Goal: Task Accomplishment & Management: Complete application form

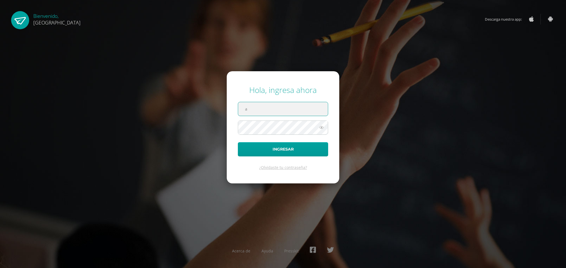
type input "annelisse.delatorre@colegiobelga.edu.gt"
click at [238, 142] on button "Ingresar" at bounding box center [283, 149] width 90 height 14
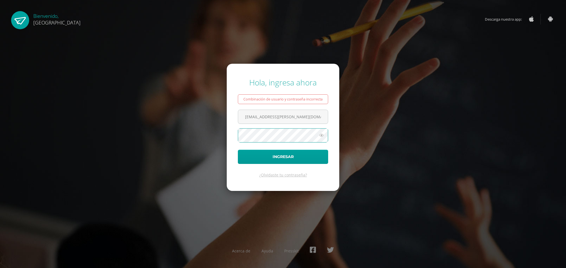
click at [238, 150] on button "Ingresar" at bounding box center [283, 157] width 90 height 14
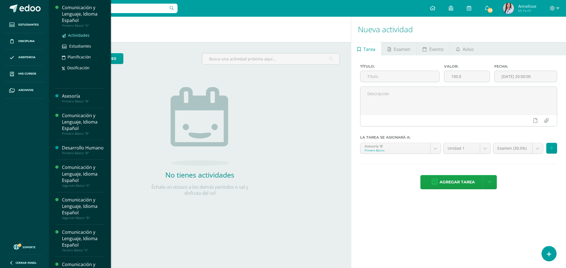
click at [77, 37] on span "Actividades" at bounding box center [78, 35] width 21 height 5
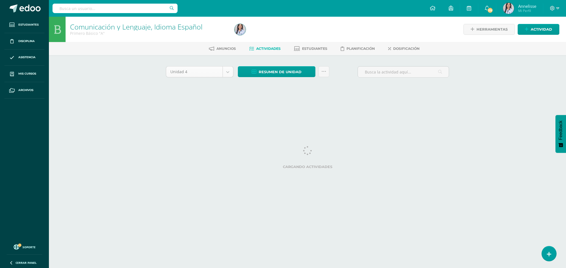
click at [225, 73] on body "Estudiantes Disciplina Asistencia Mis cursos Archivos Soporte Ayuda Reportar un…" at bounding box center [283, 52] width 566 height 104
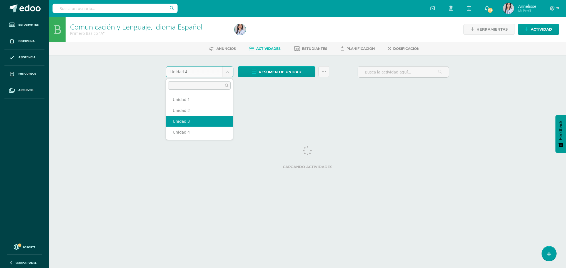
select select "Unidad 3"
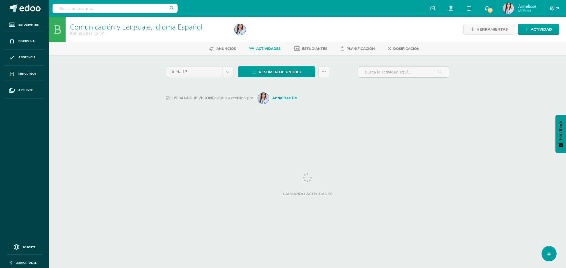
click at [563, 78] on html "Estudiantes Disciplina Asistencia Mis cursos Archivos Soporte Ayuda Reportar un…" at bounding box center [283, 65] width 566 height 131
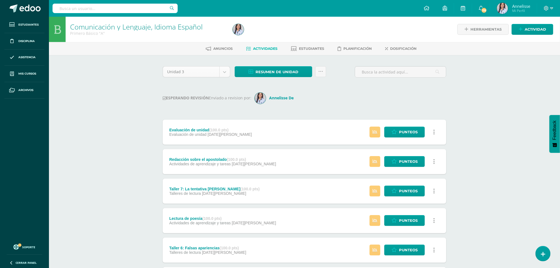
click at [226, 71] on body "Estudiantes Disciplina Asistencia Mis cursos Archivos Soporte Ayuda Reportar un…" at bounding box center [280, 222] width 560 height 445
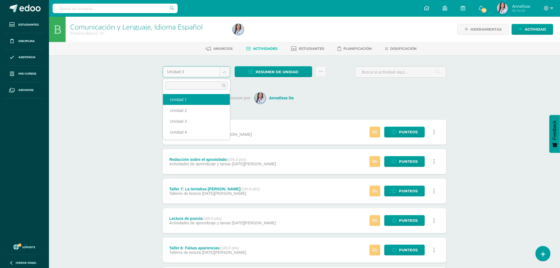
select select "Unidad 1"
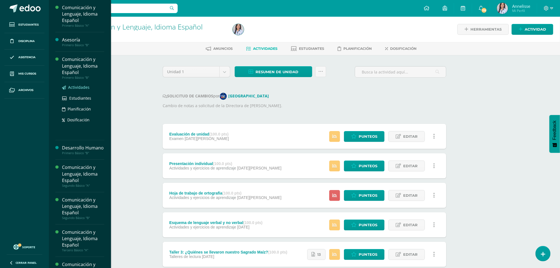
click at [75, 85] on span "Actividades" at bounding box center [78, 86] width 21 height 5
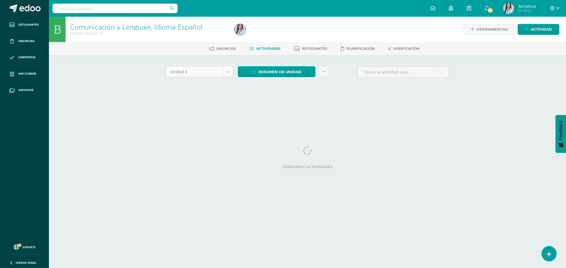
click at [225, 73] on body "Estudiantes Disciplina Asistencia Mis cursos Archivos Soporte Ayuda Reportar un…" at bounding box center [283, 52] width 566 height 104
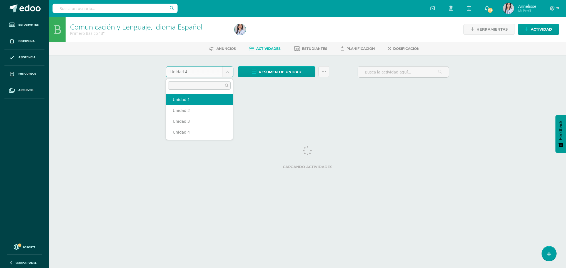
select select "Unidad 1"
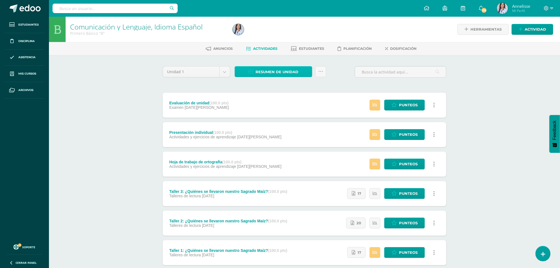
click at [286, 73] on span "Resumen de unidad" at bounding box center [276, 72] width 43 height 10
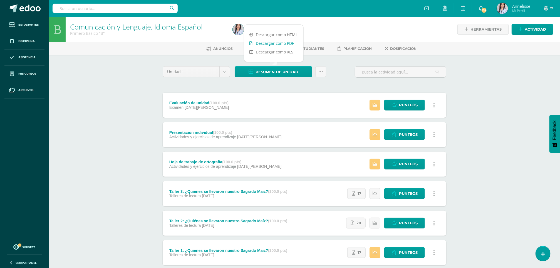
click at [275, 42] on link "Descargar como PDF" at bounding box center [273, 43] width 59 height 9
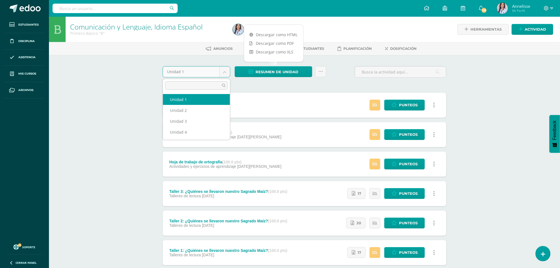
click at [221, 74] on body "Estudiantes Disciplina Asistencia Mis cursos Archivos Soporte Ayuda Reportar un…" at bounding box center [280, 209] width 560 height 418
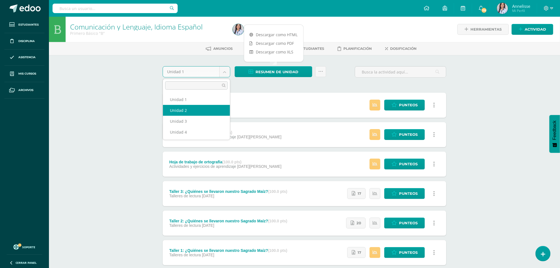
select select "Unidad 2"
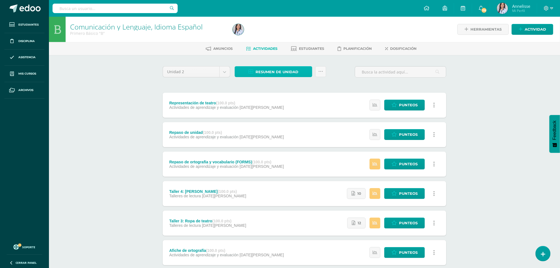
click at [281, 73] on span "Resumen de unidad" at bounding box center [276, 72] width 43 height 10
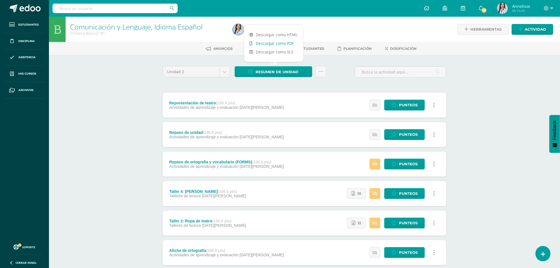
click at [268, 45] on link "Descargar como PDF" at bounding box center [273, 43] width 59 height 9
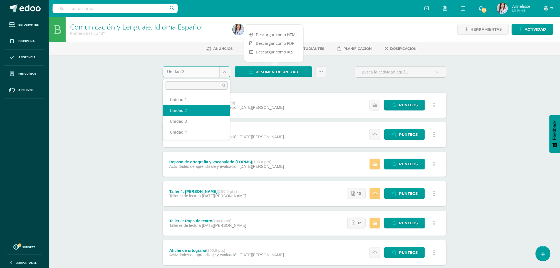
click at [224, 73] on body "Estudiantes Disciplina Asistencia Mis cursos Archivos Soporte Ayuda Reportar un…" at bounding box center [280, 209] width 560 height 418
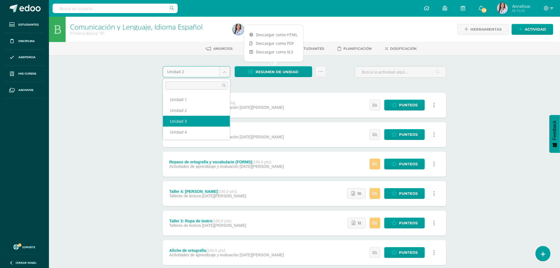
select select "Unidad 3"
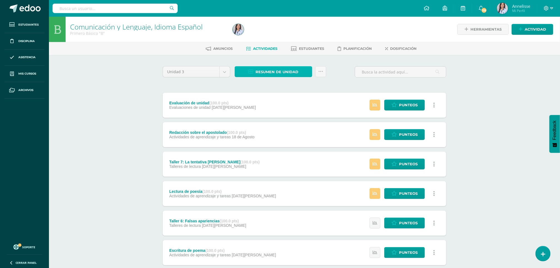
click at [269, 73] on span "Resumen de unidad" at bounding box center [276, 72] width 43 height 10
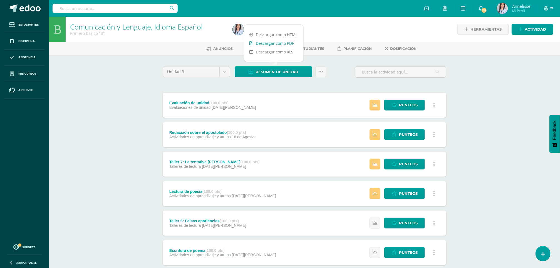
click at [274, 42] on link "Descargar como PDF" at bounding box center [273, 43] width 59 height 9
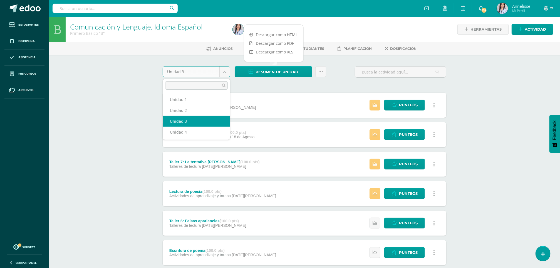
click at [227, 76] on body "Estudiantes Disciplina Asistencia Mis cursos Archivos Soporte Ayuda Reportar un…" at bounding box center [280, 209] width 560 height 418
select select "Unidad 4"
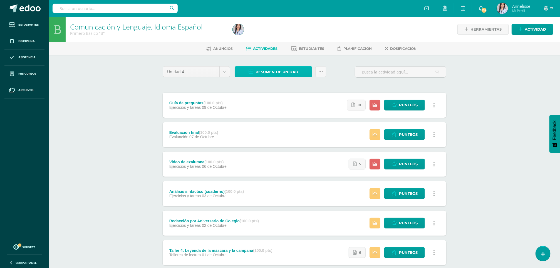
click at [285, 69] on span "Resumen de unidad" at bounding box center [276, 72] width 43 height 10
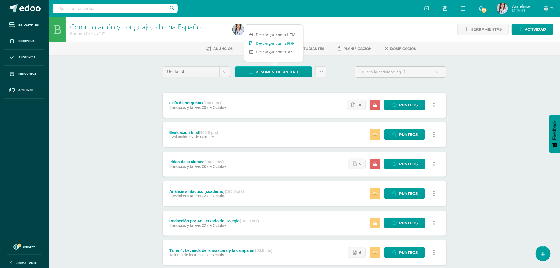
click at [276, 42] on link "Descargar como PDF" at bounding box center [273, 43] width 59 height 9
click at [122, 138] on div "Comunicación y Lenguaje, Idioma Español Primero Básico "B" Herramientas Detalle…" at bounding box center [304, 217] width 511 height 401
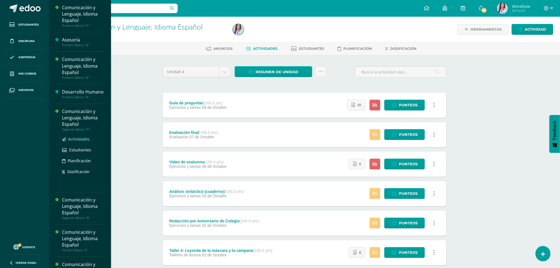
click at [73, 141] on span "Actividades" at bounding box center [78, 138] width 21 height 5
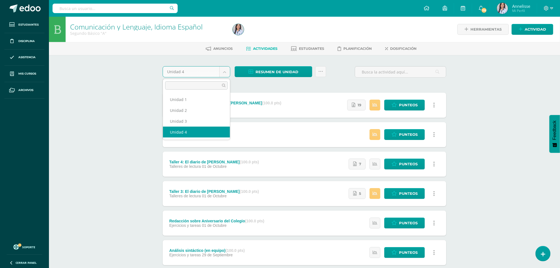
click at [224, 72] on body "Estudiantes Disciplina Asistencia Mis cursos Archivos Soporte Ayuda Reportar un…" at bounding box center [280, 209] width 560 height 418
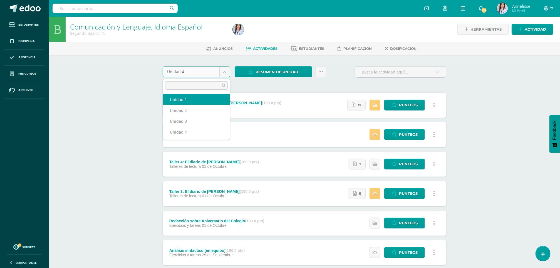
select select "Unidad 1"
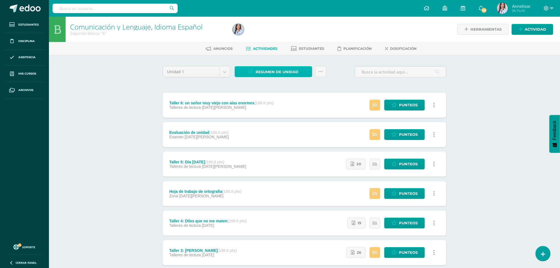
click at [291, 74] on span "Resumen de unidad" at bounding box center [276, 72] width 43 height 10
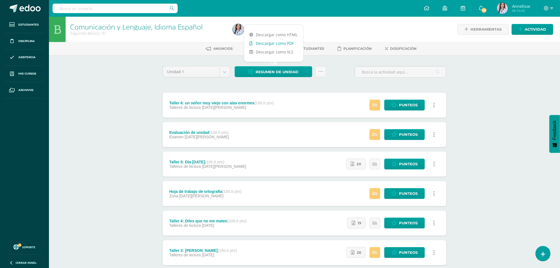
click at [279, 45] on link "Descargar como PDF" at bounding box center [273, 43] width 59 height 9
click at [121, 177] on div "Comunicación y Lenguaje, Idioma Español Segundo Básico "A" Herramientas Detalle…" at bounding box center [304, 217] width 511 height 401
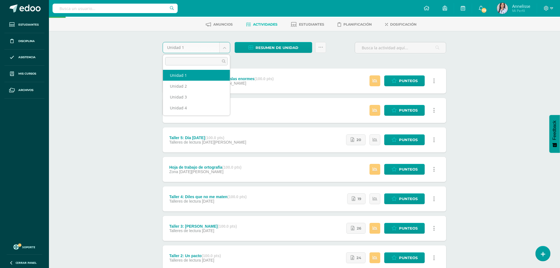
click at [220, 49] on body "Estudiantes Disciplina Asistencia Mis cursos Archivos Soporte Ayuda Reportar un…" at bounding box center [280, 185] width 560 height 418
select select "Unidad 2"
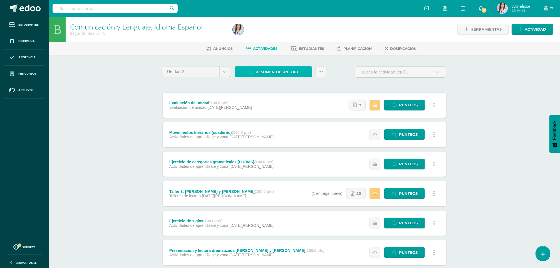
click at [282, 71] on span "Resumen de unidad" at bounding box center [276, 72] width 43 height 10
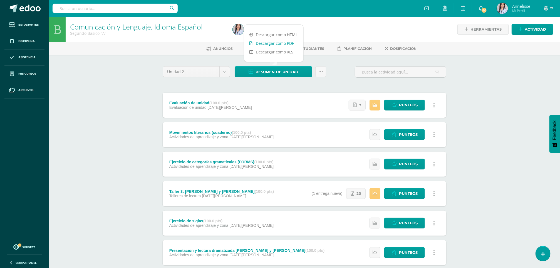
click at [281, 42] on link "Descargar como PDF" at bounding box center [273, 43] width 59 height 9
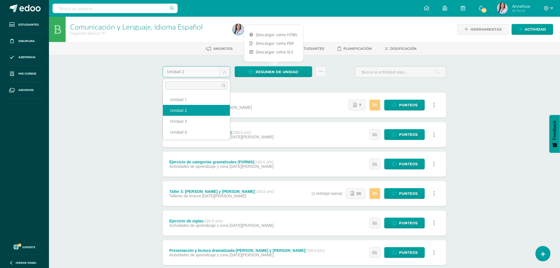
click at [225, 72] on body "Estudiantes Disciplina Asistencia Mis cursos Archivos Soporte Ayuda Reportar un…" at bounding box center [280, 209] width 560 height 418
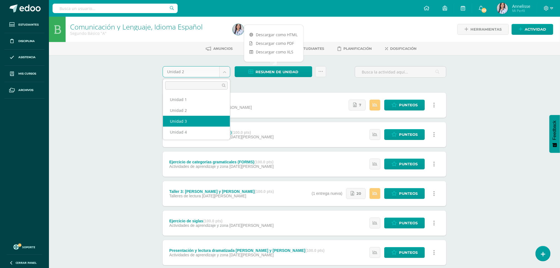
select select "Unidad 3"
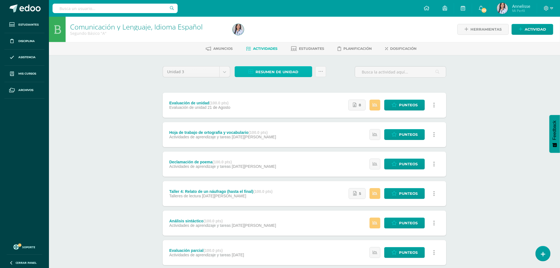
click at [255, 74] on link "Resumen de unidad" at bounding box center [274, 71] width 78 height 11
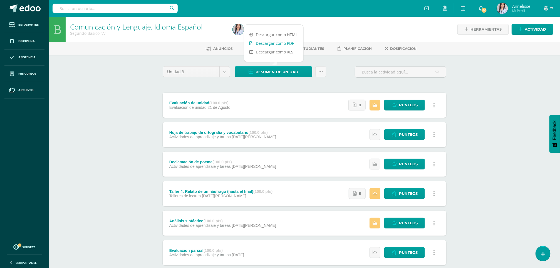
click at [283, 39] on link "Descargar como PDF" at bounding box center [273, 43] width 59 height 9
click at [224, 72] on body "Estudiantes Disciplina Asistencia Mis cursos Archivos Soporte Ayuda Reportar un…" at bounding box center [280, 209] width 560 height 418
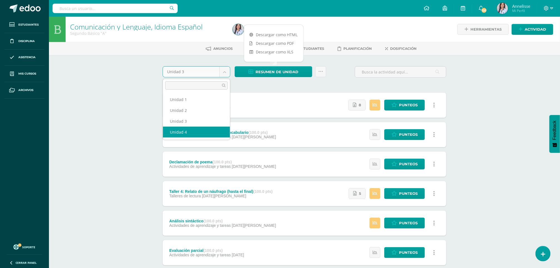
select select "Unidad 4"
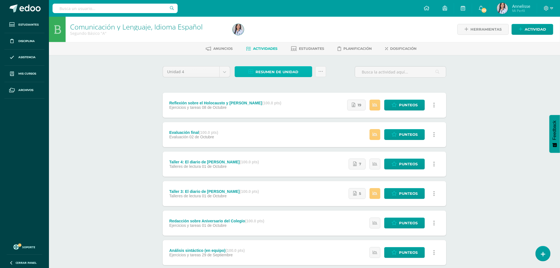
click at [279, 68] on span "Resumen de unidad" at bounding box center [276, 72] width 43 height 10
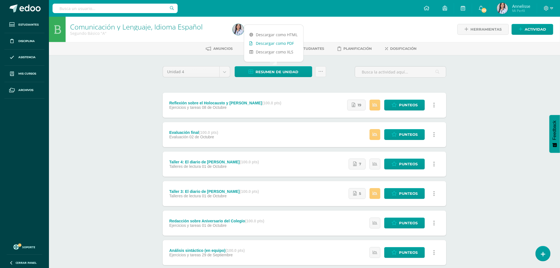
click at [290, 44] on link "Descargar como PDF" at bounding box center [273, 43] width 59 height 9
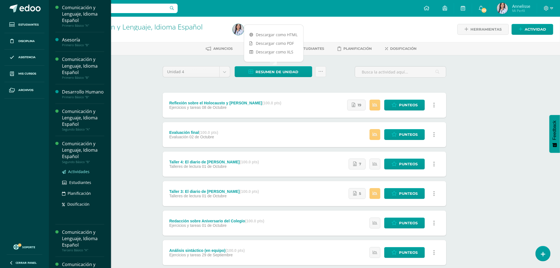
click at [82, 174] on span "Actividades" at bounding box center [78, 171] width 21 height 5
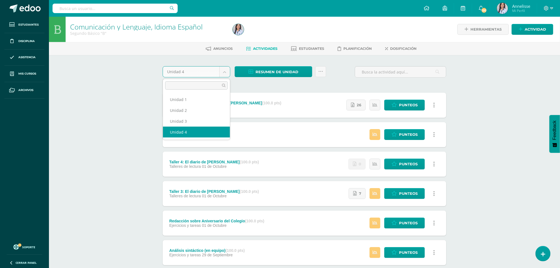
click at [225, 72] on body "Estudiantes Disciplina Asistencia Mis cursos Archivos Soporte Ayuda Reportar un…" at bounding box center [280, 209] width 560 height 418
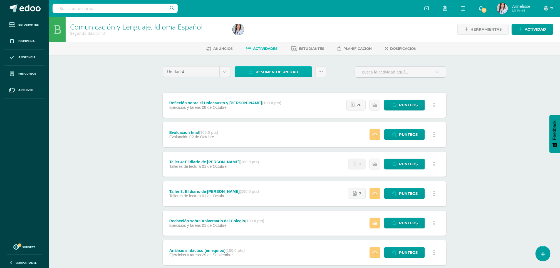
click at [275, 72] on body "Estudiantes Disciplina Asistencia Mis cursos Archivos Soporte Ayuda Reportar un…" at bounding box center [280, 209] width 560 height 418
click at [275, 72] on span "Resumen de unidad" at bounding box center [276, 72] width 43 height 10
click at [282, 41] on link "Descargar como PDF" at bounding box center [273, 43] width 59 height 9
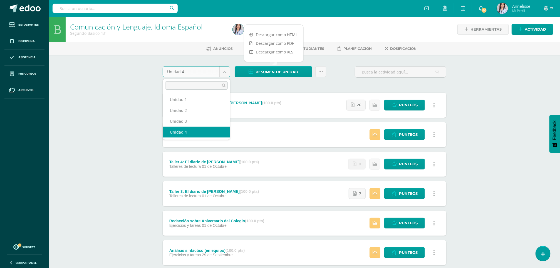
click at [221, 76] on body "Estudiantes Disciplina Asistencia Mis cursos Archivos Soporte Ayuda Reportar un…" at bounding box center [280, 209] width 560 height 418
select select "Unidad 3"
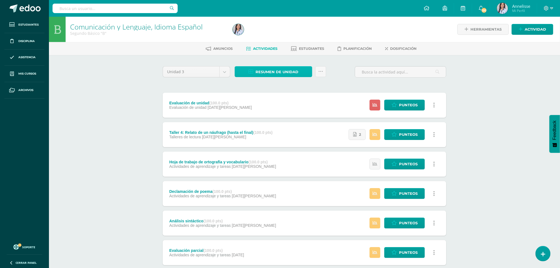
click at [289, 74] on span "Resumen de unidad" at bounding box center [276, 72] width 43 height 10
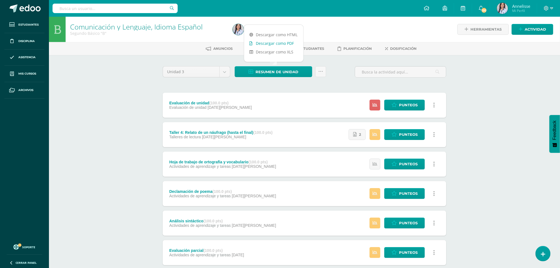
click at [279, 44] on link "Descargar como PDF" at bounding box center [273, 43] width 59 height 9
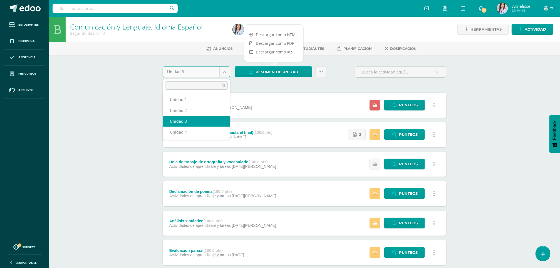
click at [226, 73] on body "Estudiantes Disciplina Asistencia Mis cursos Archivos Soporte Ayuda Reportar un…" at bounding box center [280, 209] width 560 height 418
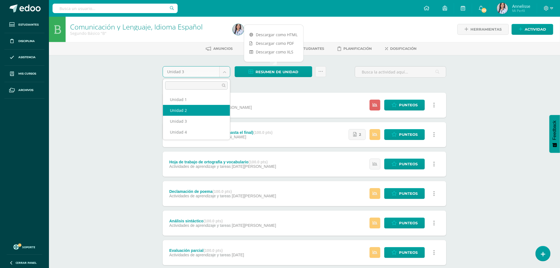
select select "Unidad 2"
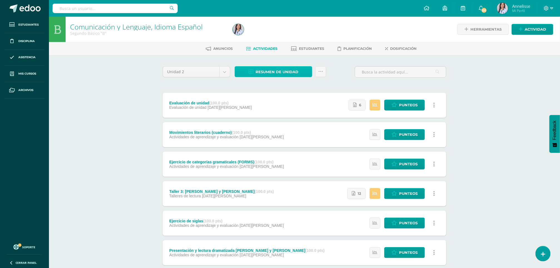
click at [277, 71] on span "Resumen de unidad" at bounding box center [276, 72] width 43 height 10
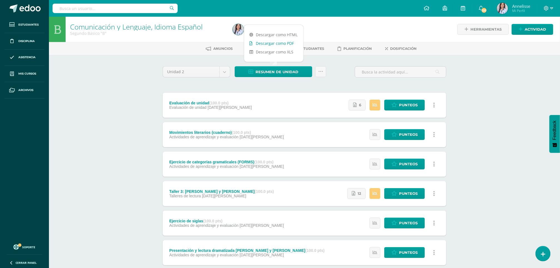
click at [277, 42] on link "Descargar como PDF" at bounding box center [273, 43] width 59 height 9
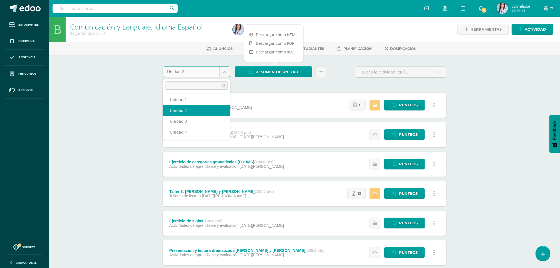
click at [225, 74] on body "Estudiantes Disciplina Asistencia Mis cursos Archivos Soporte Ayuda Reportar un…" at bounding box center [280, 209] width 560 height 418
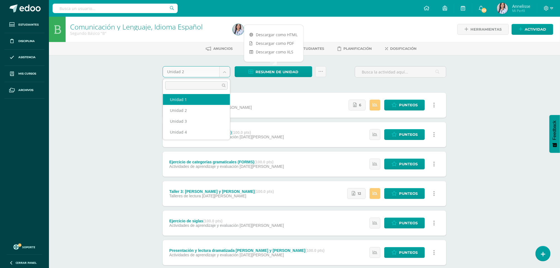
select select "Unidad 1"
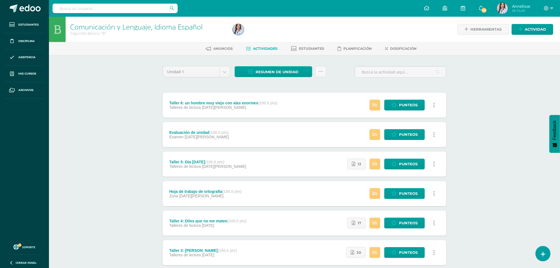
click at [115, 233] on div "Comunicación y Lenguaje, Idioma Español Segundo Básico "B" Herramientas Detalle…" at bounding box center [304, 217] width 511 height 401
click at [260, 75] on span "Resumen de unidad" at bounding box center [276, 72] width 43 height 10
click at [279, 43] on link "Descargar como PDF" at bounding box center [273, 43] width 59 height 9
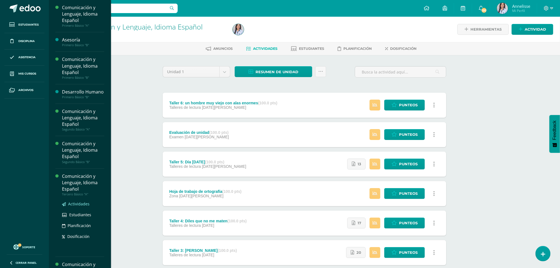
click at [77, 206] on span "Actividades" at bounding box center [78, 203] width 21 height 5
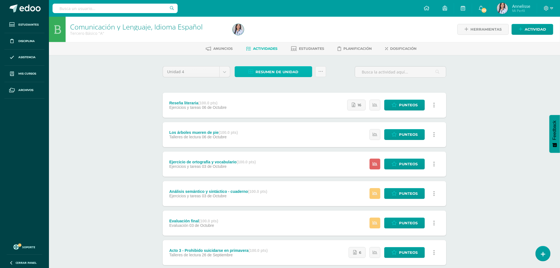
click at [269, 73] on span "Resumen de unidad" at bounding box center [276, 72] width 43 height 10
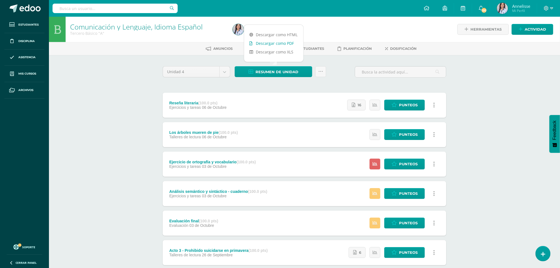
click at [279, 43] on link "Descargar como PDF" at bounding box center [273, 43] width 59 height 9
click at [226, 73] on body "Estudiantes Disciplina Asistencia Mis cursos Archivos Soporte Ayuda Reportar un…" at bounding box center [280, 209] width 560 height 418
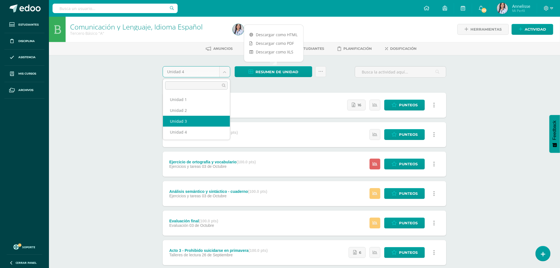
select select "Unidad 3"
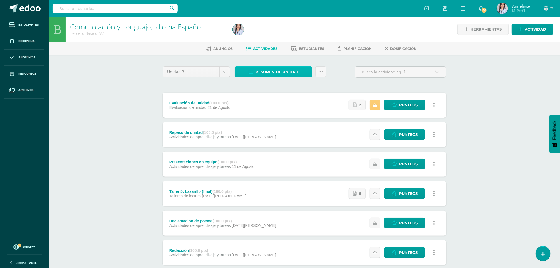
click at [266, 75] on span "Resumen de unidad" at bounding box center [276, 72] width 43 height 10
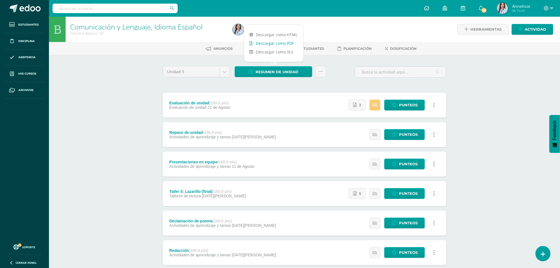
click at [271, 47] on link "Descargar como PDF" at bounding box center [273, 43] width 59 height 9
click at [226, 69] on body "Estudiantes Disciplina Asistencia Mis cursos Archivos Soporte Ayuda Reportar un…" at bounding box center [280, 209] width 560 height 418
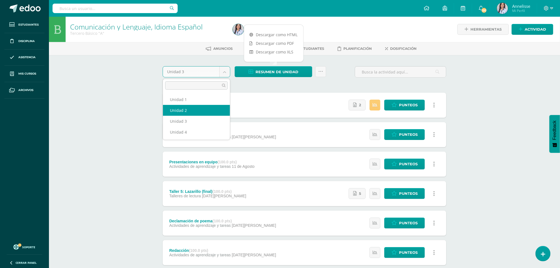
select select "Unidad 2"
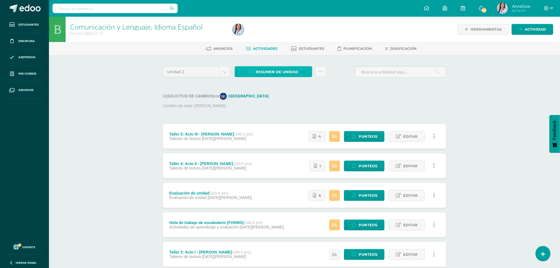
click at [291, 70] on span "Resumen de unidad" at bounding box center [276, 72] width 43 height 10
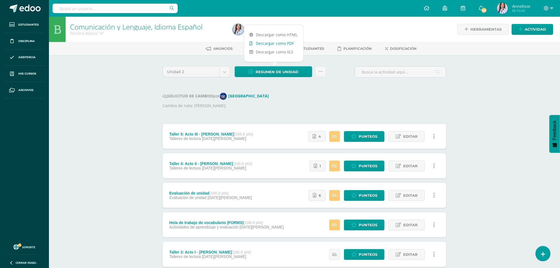
click at [282, 42] on link "Descargar como PDF" at bounding box center [273, 43] width 59 height 9
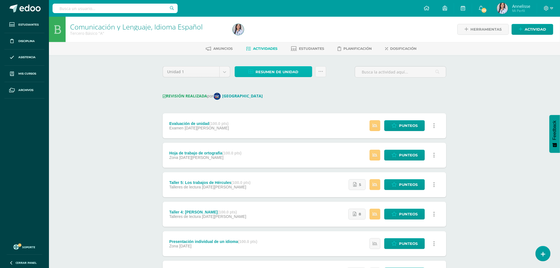
click at [277, 73] on span "Resumen de unidad" at bounding box center [276, 72] width 43 height 10
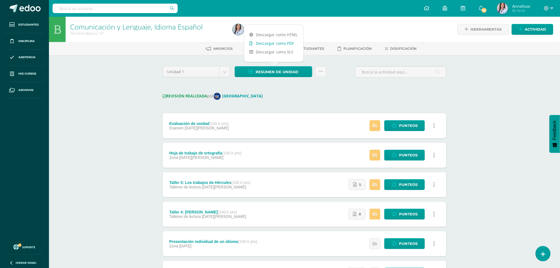
click at [284, 45] on link "Descargar como PDF" at bounding box center [273, 43] width 59 height 9
click at [79, 160] on div "Comunicación y Lenguaje, Idioma Español Tercero Básico "A" Herramientas Detalle…" at bounding box center [304, 228] width 511 height 422
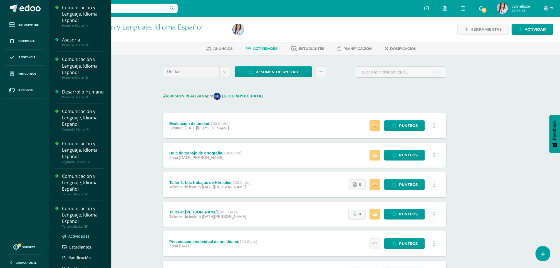
click at [80, 238] on span "Actividades" at bounding box center [78, 235] width 21 height 5
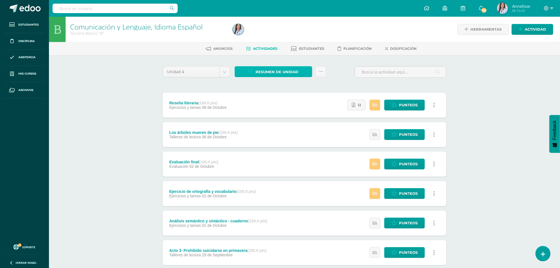
click at [285, 70] on span "Resumen de unidad" at bounding box center [276, 72] width 43 height 10
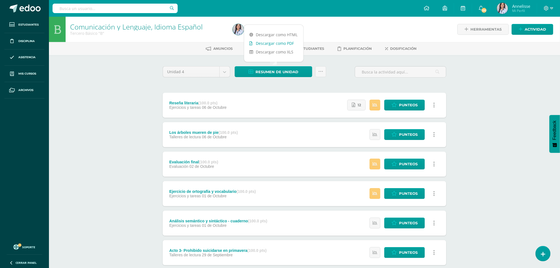
click at [286, 41] on link "Descargar como PDF" at bounding box center [273, 43] width 59 height 9
click at [225, 75] on body "Estudiantes Disciplina Asistencia Mis cursos Archivos Soporte Ayuda Reportar un…" at bounding box center [280, 209] width 560 height 418
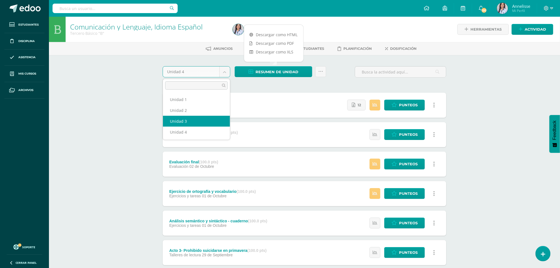
select select "Unidad 3"
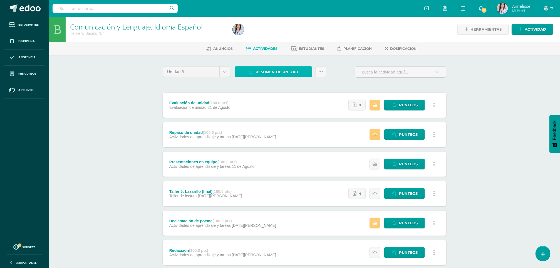
click at [283, 74] on span "Resumen de unidad" at bounding box center [276, 72] width 43 height 10
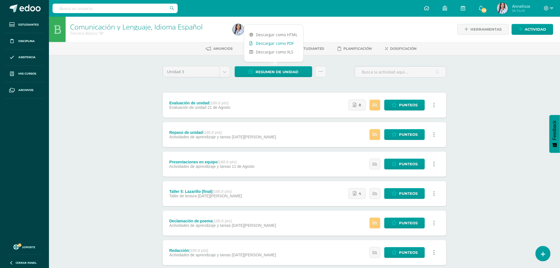
click at [278, 47] on link "Descargar como PDF" at bounding box center [273, 43] width 59 height 9
click at [222, 75] on body "Estudiantes Disciplina Asistencia Mis cursos Archivos Soporte Ayuda Reportar un…" at bounding box center [280, 209] width 560 height 418
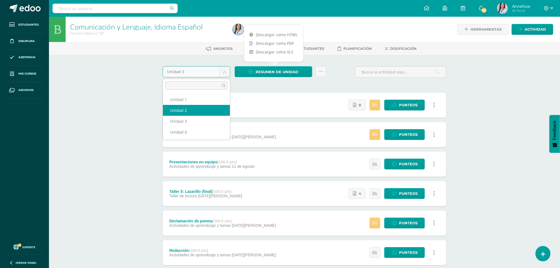
select select "Unidad 2"
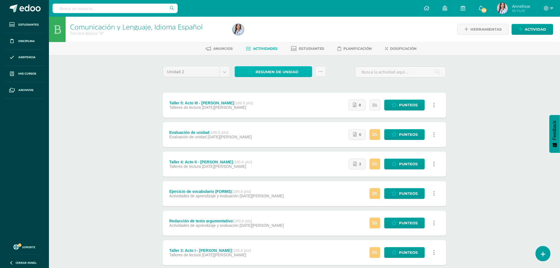
click at [285, 69] on span "Resumen de unidad" at bounding box center [276, 72] width 43 height 10
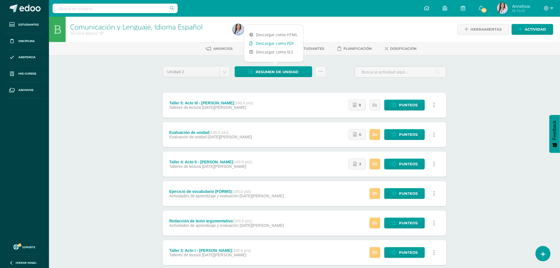
click at [283, 44] on link "Descargar como PDF" at bounding box center [273, 43] width 59 height 9
click at [226, 70] on body "Estudiantes Disciplina Asistencia Mis cursos Archivos Soporte Ayuda Reportar un…" at bounding box center [280, 209] width 560 height 418
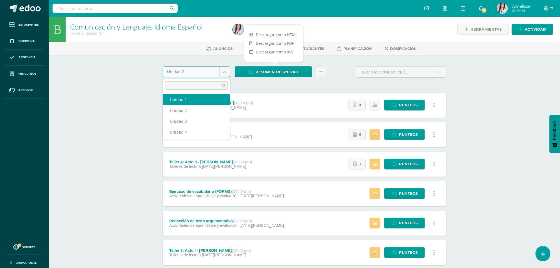
select select "Unidad 1"
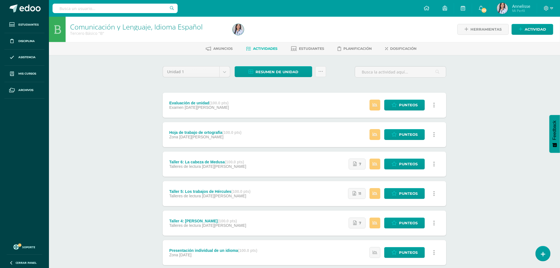
click at [128, 117] on div "Comunicación y Lenguaje, Idioma Español Tercero Básico "B" Herramientas Detalle…" at bounding box center [304, 217] width 511 height 401
click at [282, 73] on span "Resumen de unidad" at bounding box center [276, 72] width 43 height 10
click at [273, 41] on link "Descargar como PDF" at bounding box center [273, 43] width 59 height 9
click at [97, 138] on div "Comunicación y Lenguaje, Idioma Español Tercero Básico "B" Herramientas Detalle…" at bounding box center [304, 217] width 511 height 401
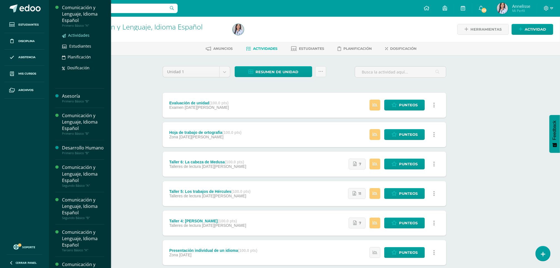
click at [74, 34] on span "Actividades" at bounding box center [78, 35] width 21 height 5
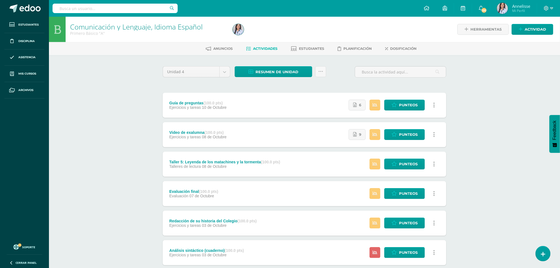
click at [115, 128] on div "Comunicación y Lenguaje, Idioma Español Primero Básico "A" Herramientas Detalle…" at bounding box center [304, 217] width 511 height 401
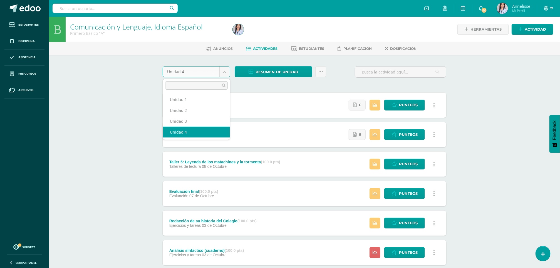
click at [226, 72] on body "Estudiantes Disciplina Asistencia Mis cursos Archivos Soporte Ayuda Reportar un…" at bounding box center [280, 209] width 560 height 418
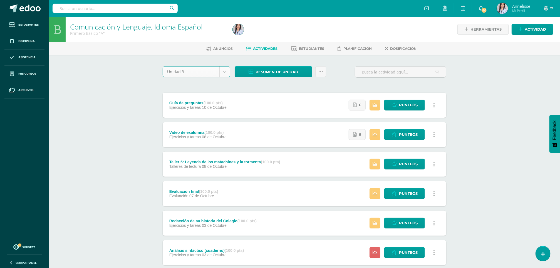
select select "Unidad 3"
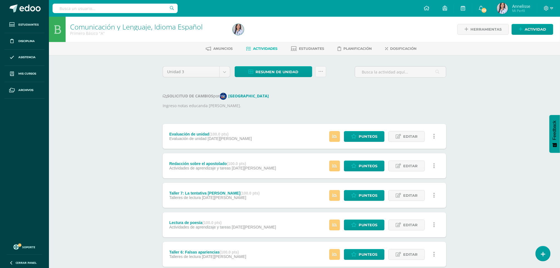
drag, startPoint x: 560, startPoint y: 101, endPoint x: 554, endPoint y: 137, distance: 36.3
drag, startPoint x: 554, startPoint y: 137, endPoint x: 461, endPoint y: 88, distance: 104.9
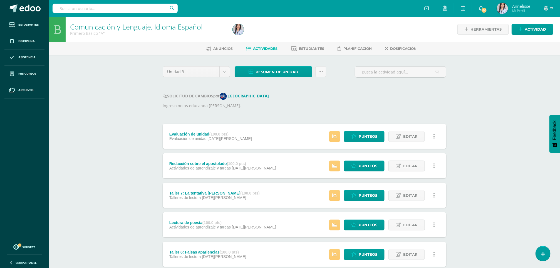
click at [339, 104] on p "Ingreso notas educanda Marlen Vanessa Perez Alvarez." at bounding box center [305, 106] width 284 height 6
click at [318, 48] on span "Estudiantes" at bounding box center [311, 48] width 25 height 4
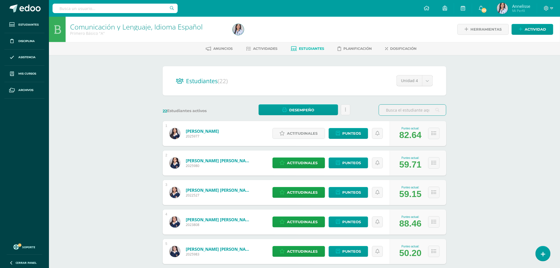
scroll to position [179, 0]
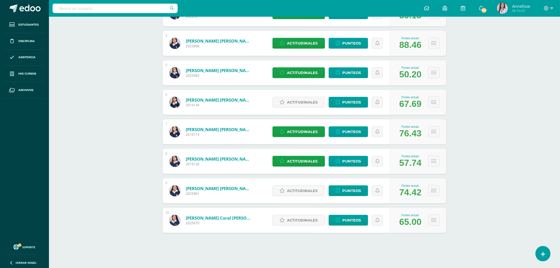
click at [509, 212] on div "Comunicación y Lenguaje, Idioma Español Primero Básico "A" Herramientas Detalle…" at bounding box center [304, 52] width 511 height 429
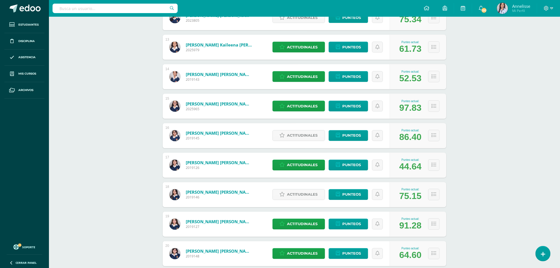
scroll to position [446, 0]
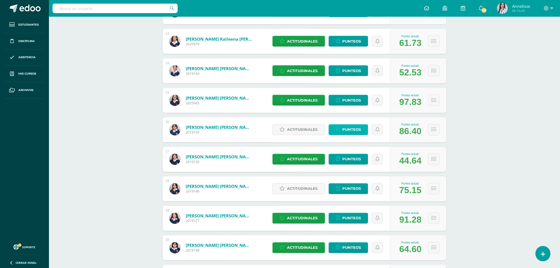
click at [347, 131] on span "Punteos" at bounding box center [351, 130] width 19 height 10
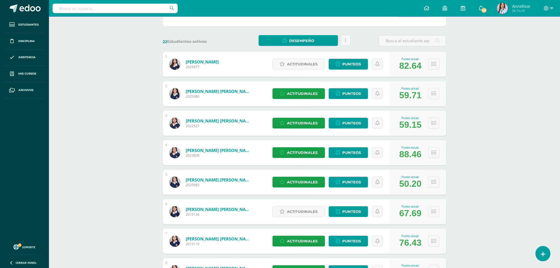
scroll to position [0, 0]
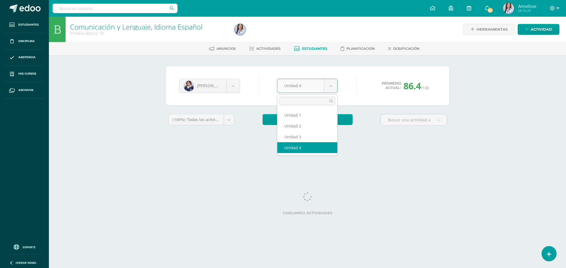
click at [326, 84] on body "Estudiantes Disciplina Asistencia Mis cursos Archivos Soporte Ayuda Reportar un…" at bounding box center [283, 75] width 566 height 150
select select "Unidad 3"
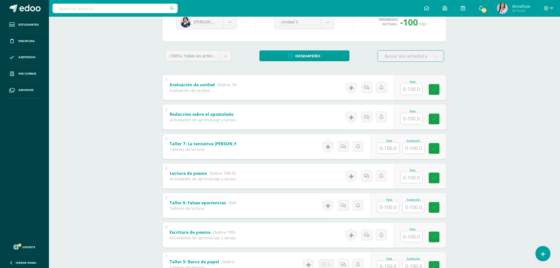
scroll to position [89, 0]
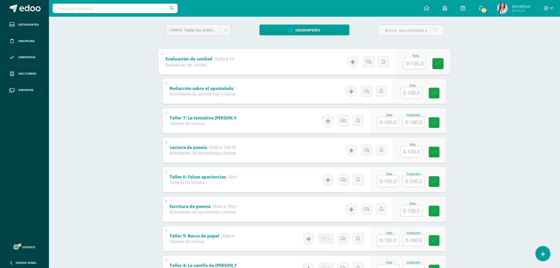
click at [411, 64] on input "text" at bounding box center [415, 63] width 22 height 11
type input "95"
click at [421, 180] on input "text" at bounding box center [417, 180] width 22 height 11
click at [395, 179] on input "text" at bounding box center [390, 180] width 22 height 11
type input "94"
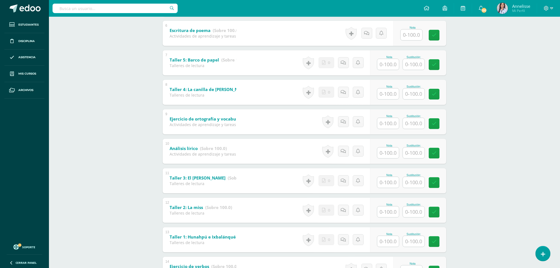
scroll to position [375, 0]
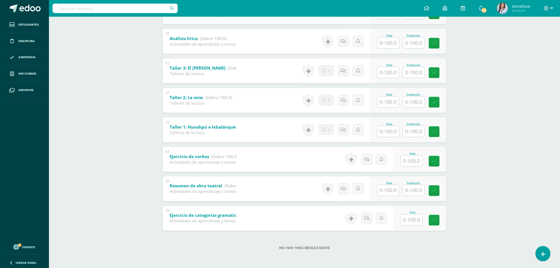
click at [415, 218] on input "text" at bounding box center [412, 219] width 22 height 11
type input "95"
click at [412, 160] on input "text" at bounding box center [415, 160] width 22 height 11
type input "100"
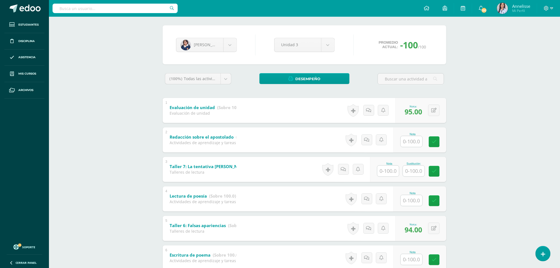
scroll to position [39, 0]
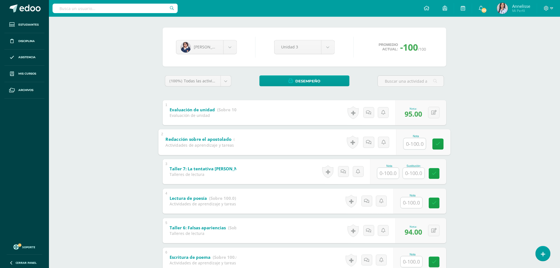
click at [407, 143] on input "text" at bounding box center [415, 143] width 22 height 11
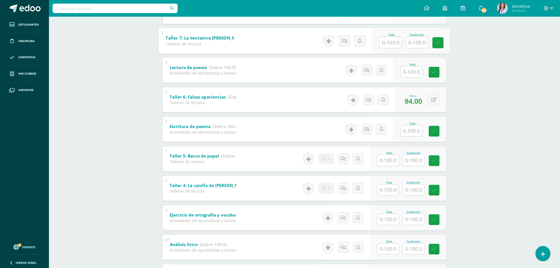
scroll to position [43, 0]
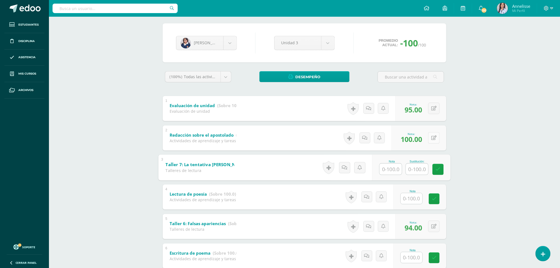
click at [433, 138] on icon at bounding box center [433, 137] width 5 height 5
type input "90"
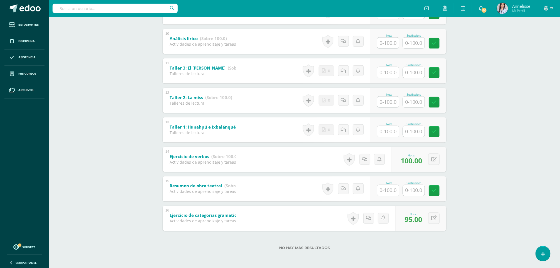
scroll to position [0, 0]
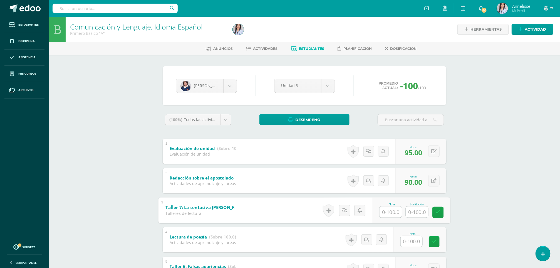
click at [517, 49] on ul "Anuncios Actividades Estudiantes Planificación Dosificación" at bounding box center [311, 48] width 511 height 9
click at [261, 49] on span "Actividades" at bounding box center [265, 48] width 24 height 4
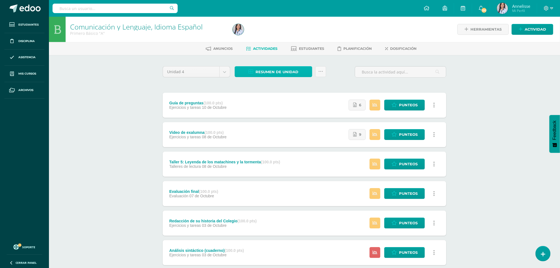
click at [291, 71] on span "Resumen de unidad" at bounding box center [276, 72] width 43 height 10
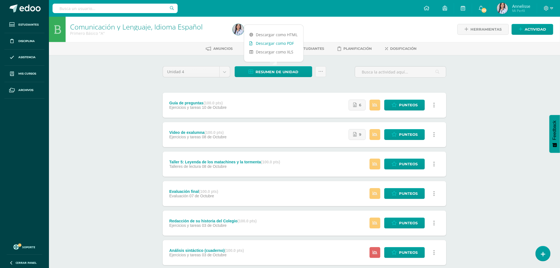
click at [281, 41] on link "Descargar como PDF" at bounding box center [273, 43] width 59 height 9
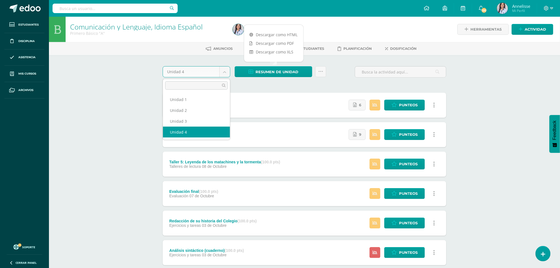
click at [225, 73] on body "Estudiantes Disciplina Asistencia Mis cursos Archivos Soporte Ayuda Reportar un…" at bounding box center [280, 209] width 560 height 418
select select "Unidad 3"
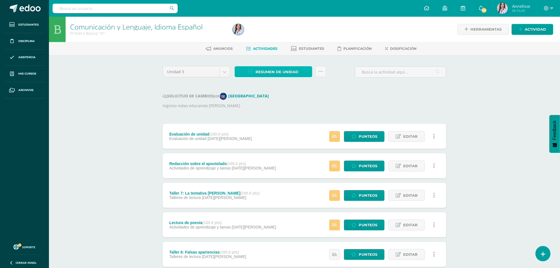
click at [268, 69] on span "Resumen de unidad" at bounding box center [276, 72] width 43 height 10
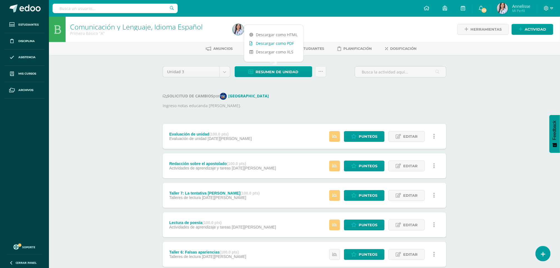
click at [269, 43] on link "Descargar como PDF" at bounding box center [273, 43] width 59 height 9
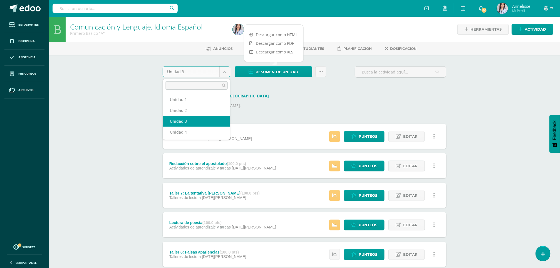
click at [225, 68] on body "Estudiantes Disciplina Asistencia Mis cursos Archivos Soporte Ayuda Reportar un…" at bounding box center [280, 224] width 560 height 449
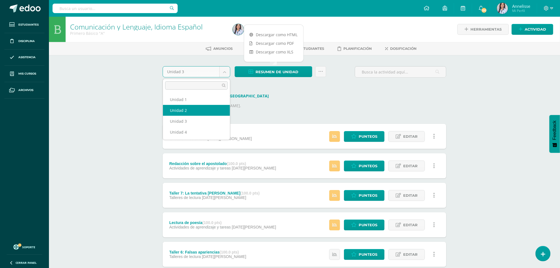
select select "Unidad 2"
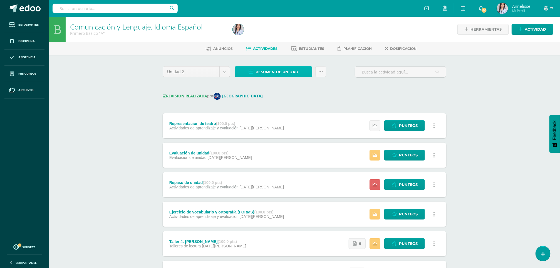
click at [271, 70] on span "Resumen de unidad" at bounding box center [276, 72] width 43 height 10
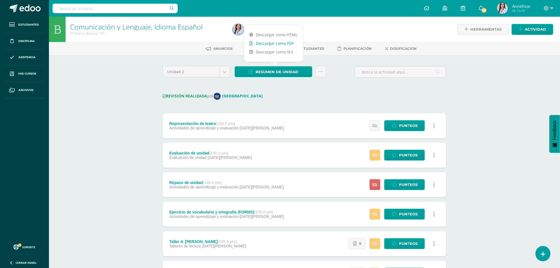
click at [273, 45] on link "Descargar como PDF" at bounding box center [273, 43] width 59 height 9
click at [226, 69] on body "Estudiantes Disciplina Asistencia Mis cursos Archivos Soporte Ayuda Reportar un…" at bounding box center [280, 219] width 560 height 438
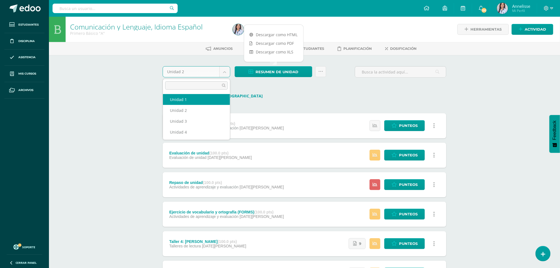
select select "Unidad 1"
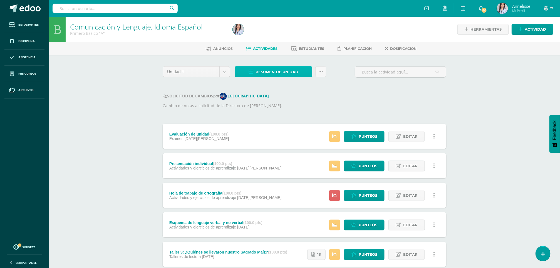
click at [277, 70] on span "Resumen de unidad" at bounding box center [276, 72] width 43 height 10
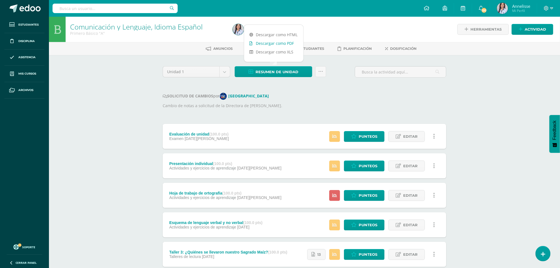
click at [273, 46] on link "Descargar como PDF" at bounding box center [273, 43] width 59 height 9
click at [93, 133] on div "Comunicación y Lenguaje, Idioma Español Primero Básico "A" Herramientas Detalle…" at bounding box center [304, 233] width 511 height 432
drag, startPoint x: 284, startPoint y: 65, endPoint x: 283, endPoint y: 70, distance: 5.3
click at [283, 70] on div "Unidad 1 Unidad 1 Unidad 2 Unidad 3 Unidad 4 Resumen de unidad Subir actividade…" at bounding box center [304, 252] width 306 height 394
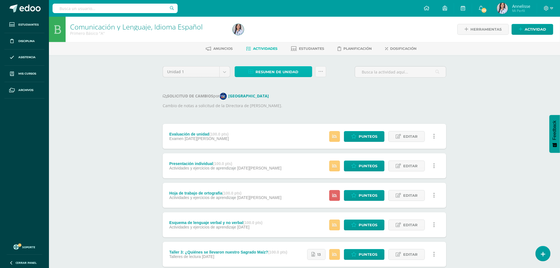
click at [283, 70] on span "Resumen de unidad" at bounding box center [276, 72] width 43 height 10
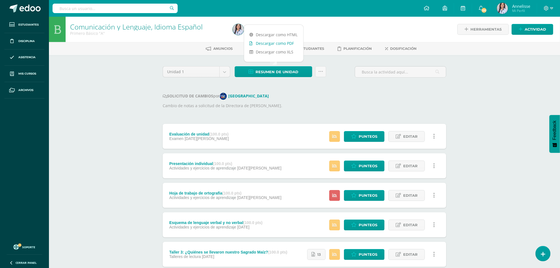
click at [279, 43] on link "Descargar como PDF" at bounding box center [273, 43] width 59 height 9
click at [119, 124] on div "Comunicación y Lenguaje, Idioma Español Primero Básico "A" Herramientas Detalle…" at bounding box center [304, 233] width 511 height 432
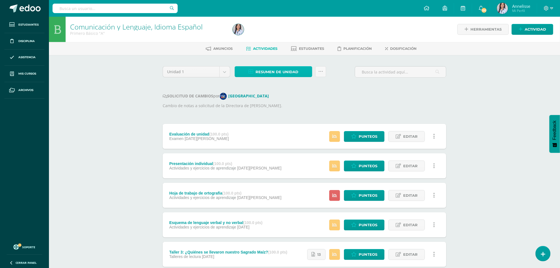
click at [275, 73] on span "Resumen de unidad" at bounding box center [276, 72] width 43 height 10
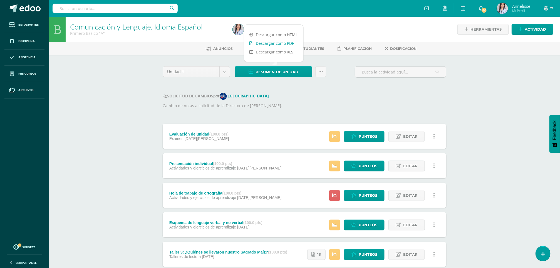
click at [276, 43] on link "Descargar como PDF" at bounding box center [273, 43] width 59 height 9
click at [62, 118] on div "Comunicación y Lenguaje, Idioma Español Primero Básico "A" Herramientas Detalle…" at bounding box center [304, 233] width 511 height 432
